Goal: Check status: Check status

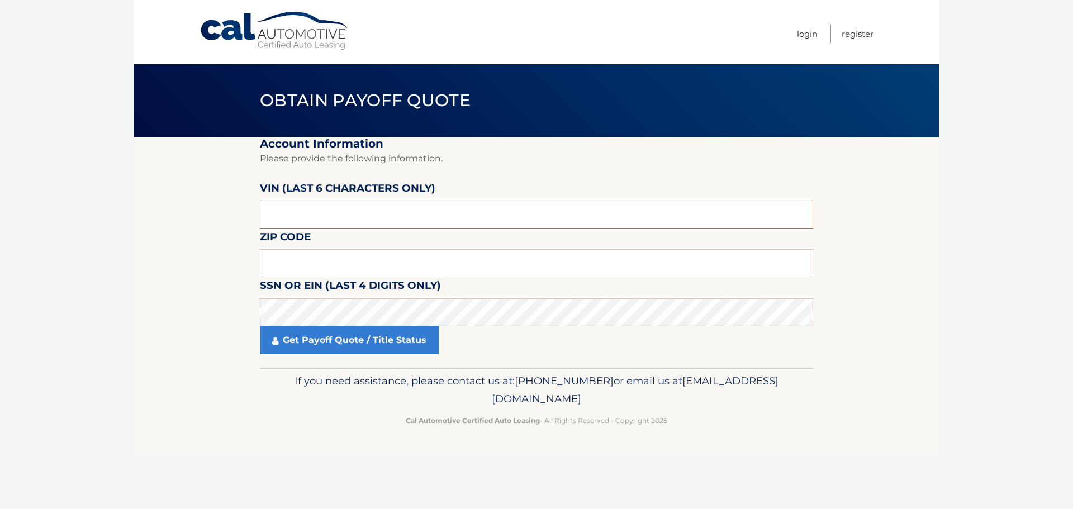
click at [375, 225] on input "text" at bounding box center [536, 215] width 553 height 28
type input "588523"
type input "14072"
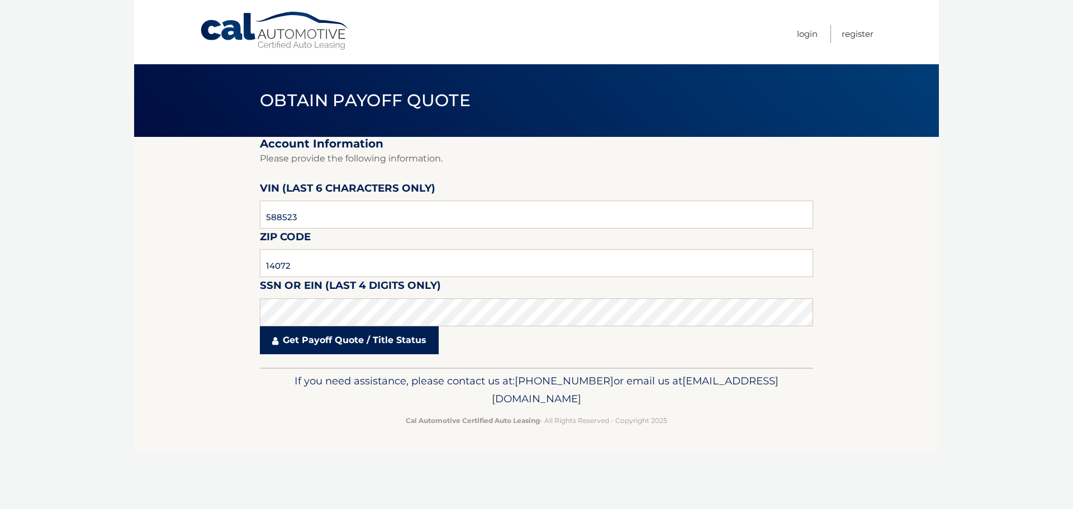
click at [418, 341] on link "Get Payoff Quote / Title Status" at bounding box center [349, 340] width 179 height 28
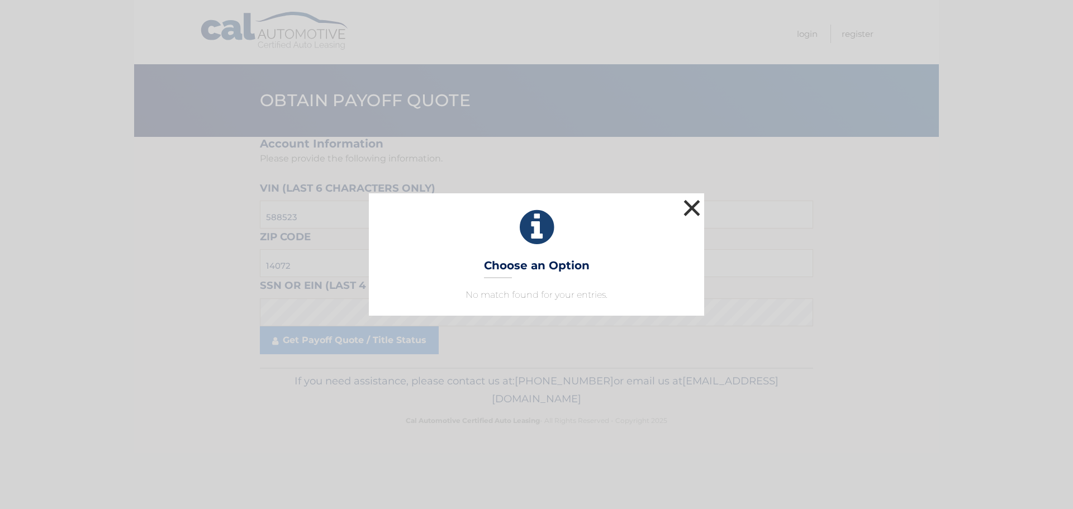
click at [685, 213] on button "×" at bounding box center [691, 208] width 22 height 22
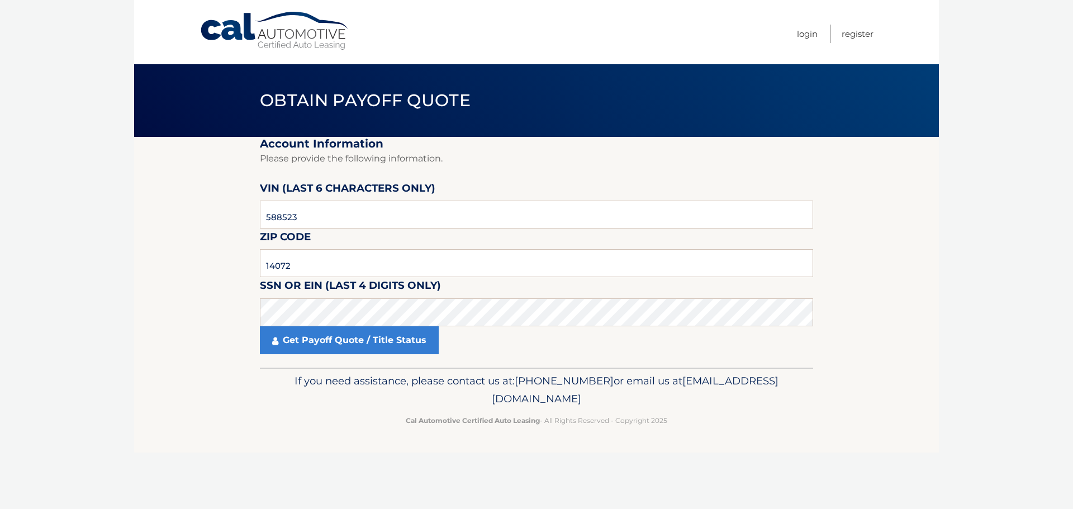
click at [997, 342] on body "Cal Automotive Menu Login Register Obtain Payoff Quote" at bounding box center [536, 254] width 1073 height 509
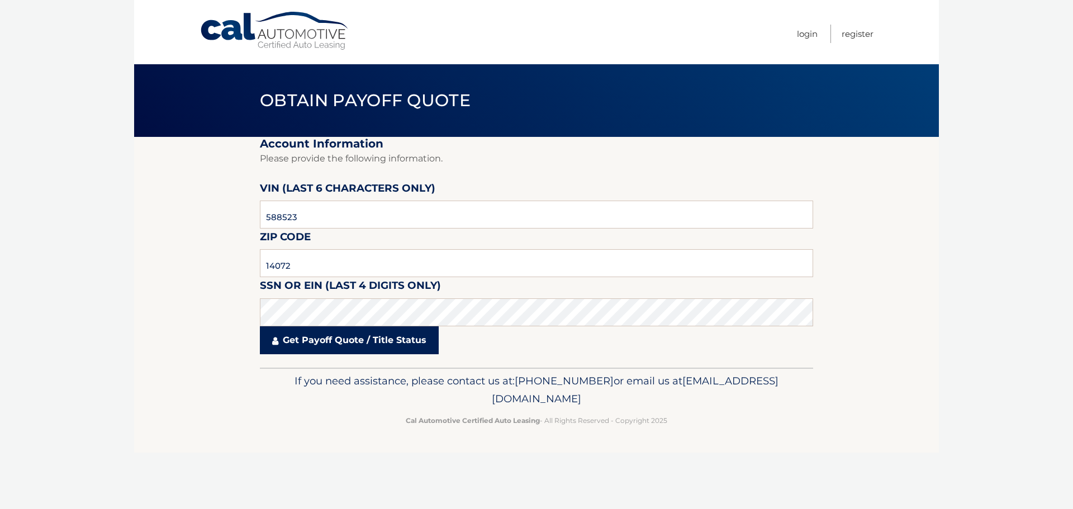
click at [433, 347] on link "Get Payoff Quote / Title Status" at bounding box center [349, 340] width 179 height 28
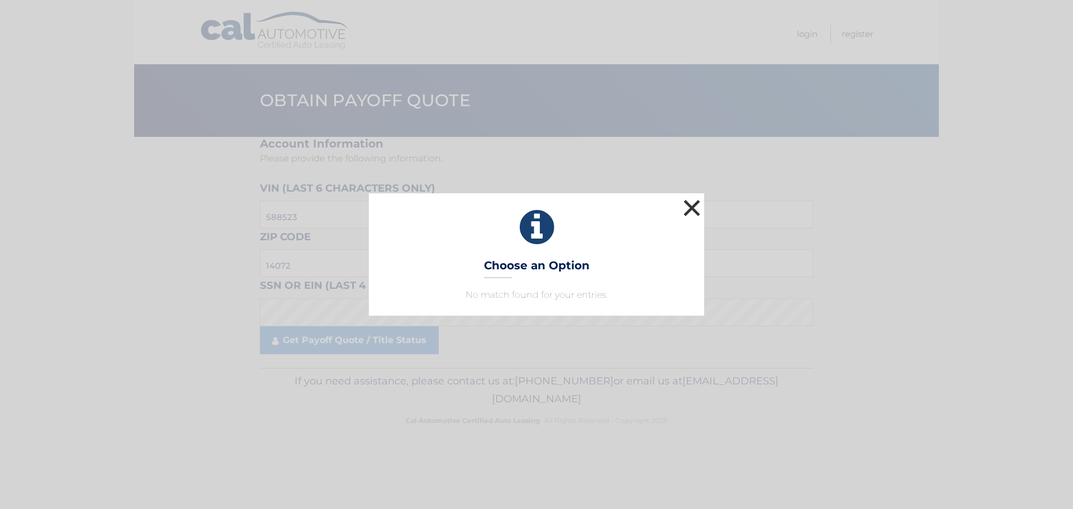
click at [695, 208] on button "×" at bounding box center [691, 208] width 22 height 22
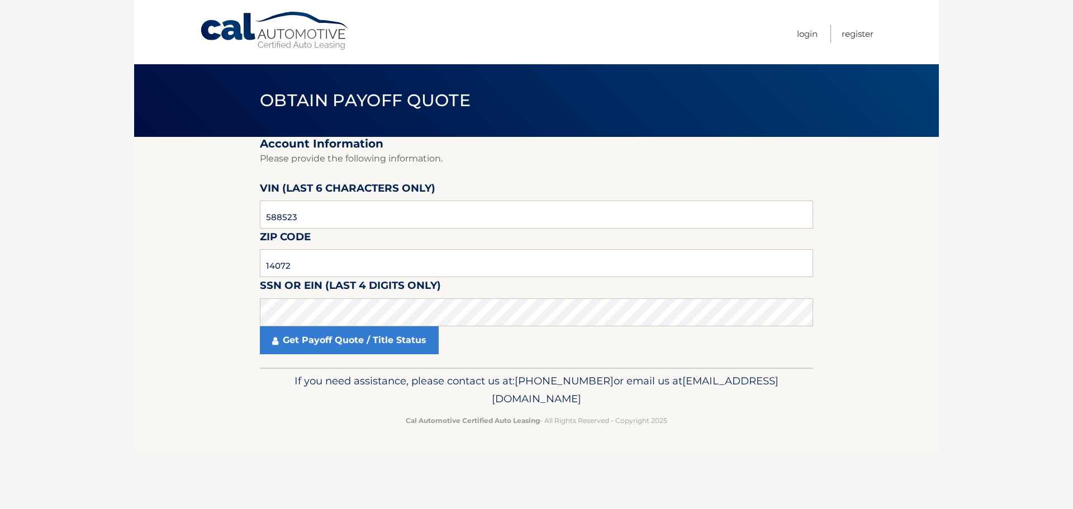
click at [611, 177] on fieldset "Account Information Please provide the following information. [PERSON_NAME] (la…" at bounding box center [536, 252] width 553 height 231
